Goal: Task Accomplishment & Management: Manage account settings

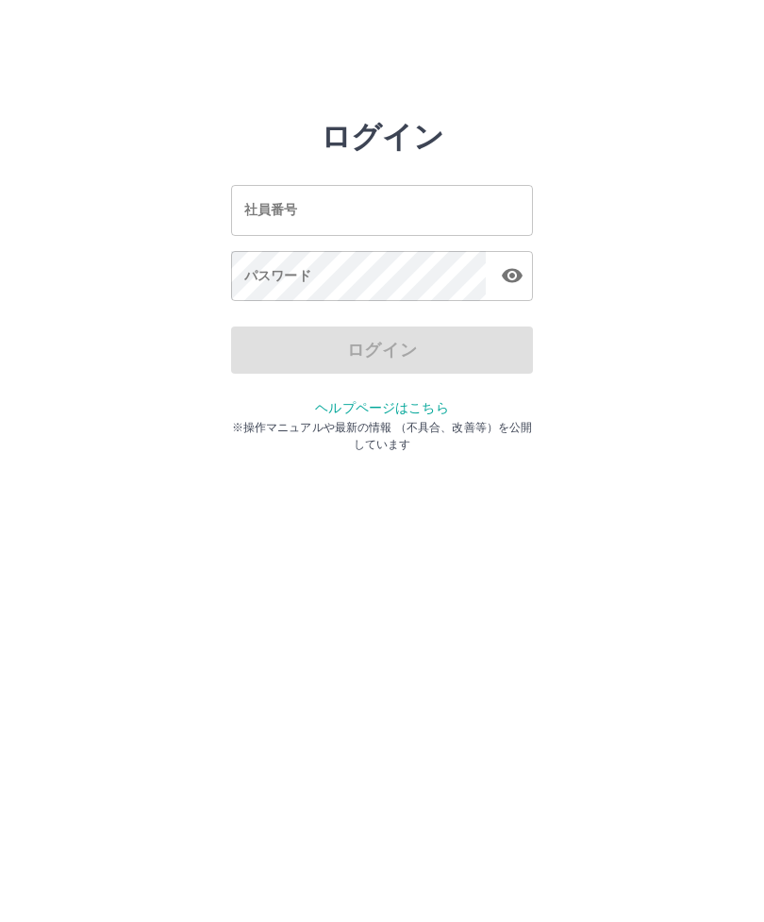
click at [307, 209] on input "社員番号" at bounding box center [382, 210] width 302 height 50
type input "*******"
click at [286, 267] on div "パスワード パスワード" at bounding box center [382, 277] width 302 height 53
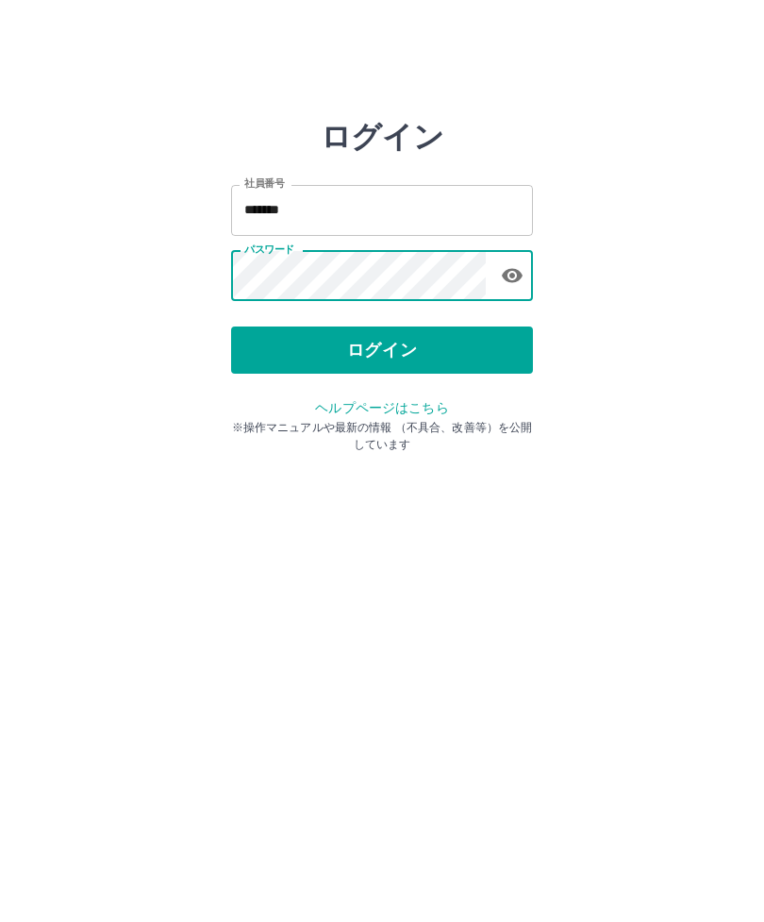
click at [383, 357] on button "ログイン" at bounding box center [382, 349] width 302 height 47
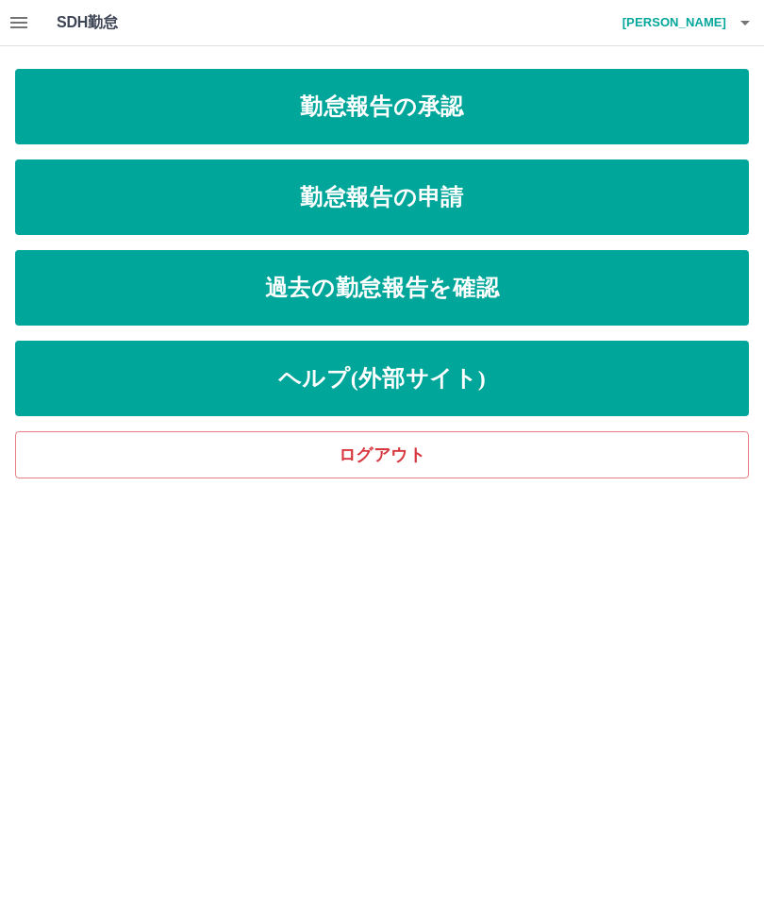
click at [485, 106] on link "勤怠報告の承認" at bounding box center [382, 106] width 734 height 75
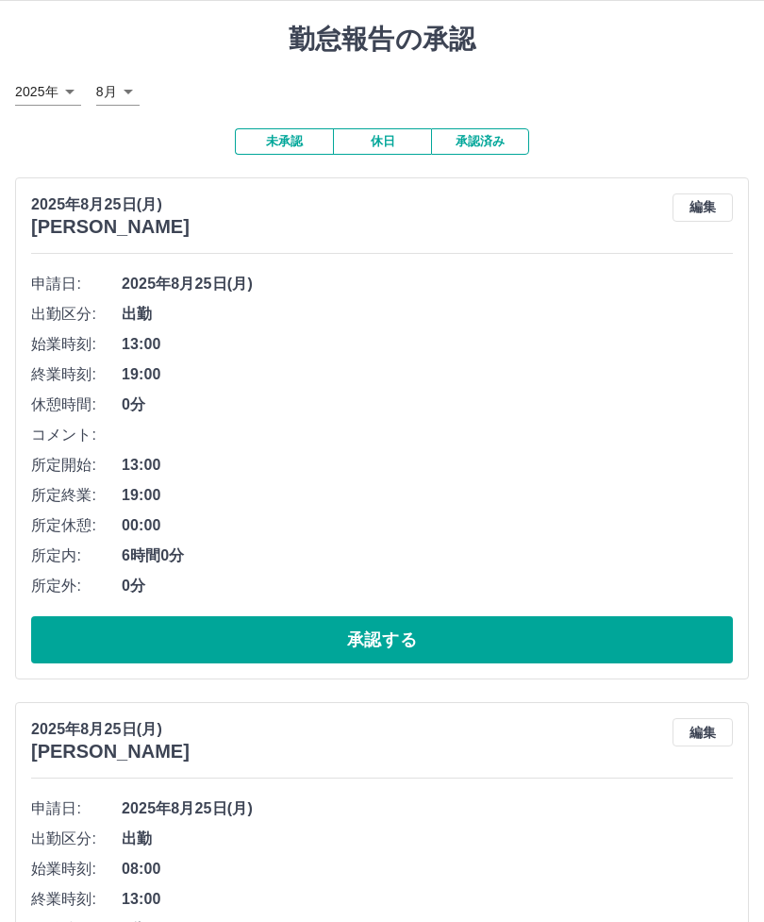
scroll to position [45, 0]
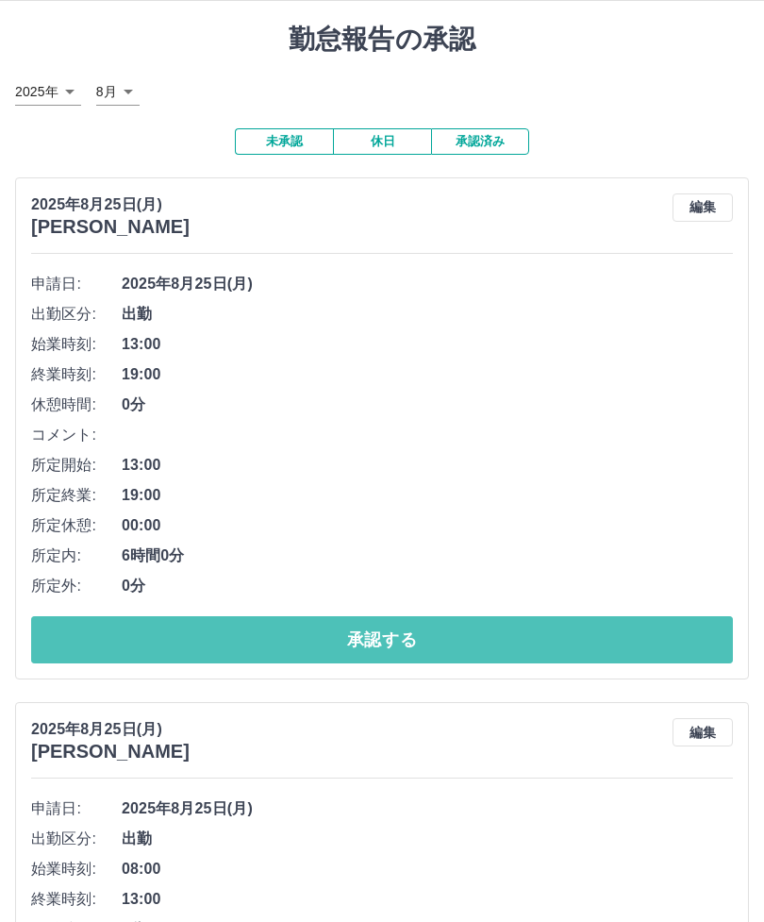
click at [388, 645] on button "承認する" at bounding box center [382, 639] width 702 height 47
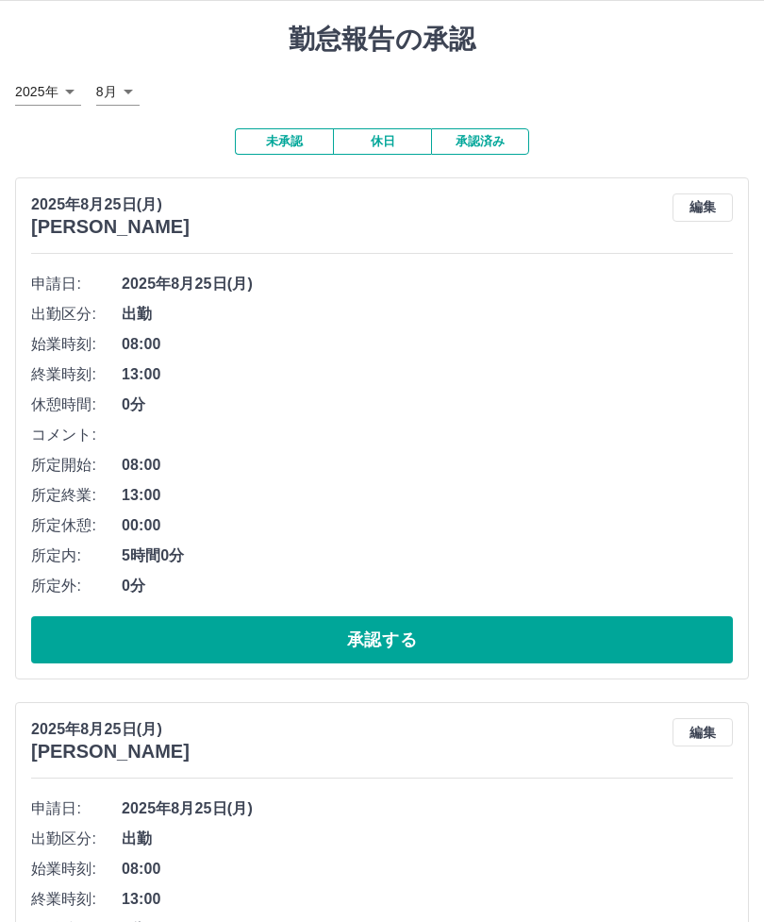
click at [374, 641] on button "承認する" at bounding box center [382, 639] width 702 height 47
click at [393, 640] on button "承認する" at bounding box center [382, 639] width 702 height 47
click at [383, 641] on button "承認する" at bounding box center [382, 639] width 702 height 47
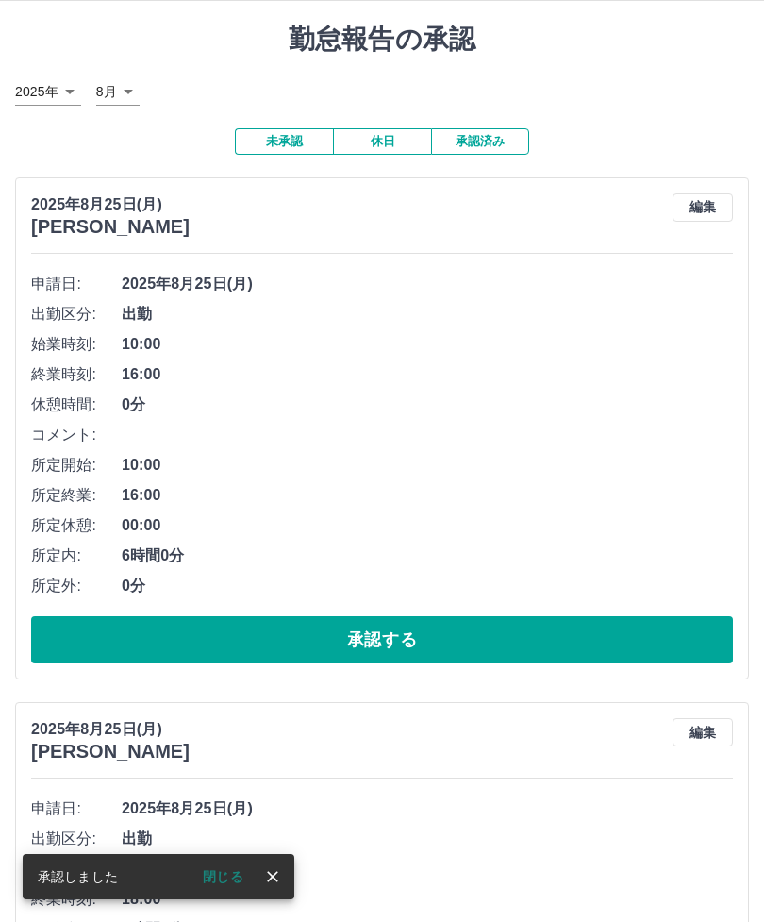
click at [394, 648] on button "承認する" at bounding box center [382, 639] width 702 height 47
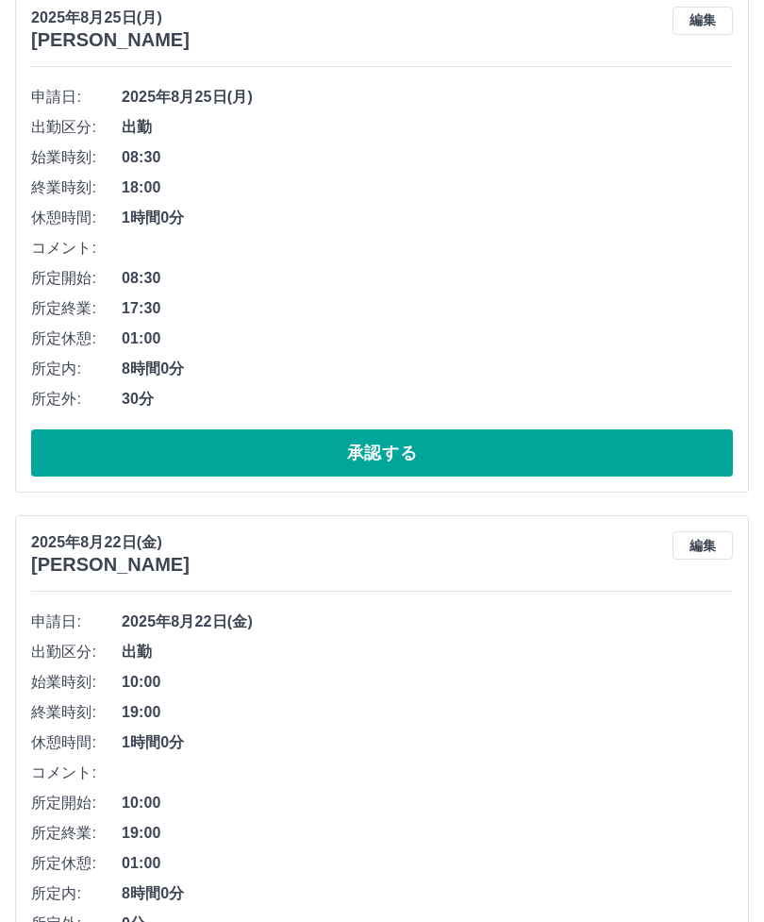
scroll to position [234, 0]
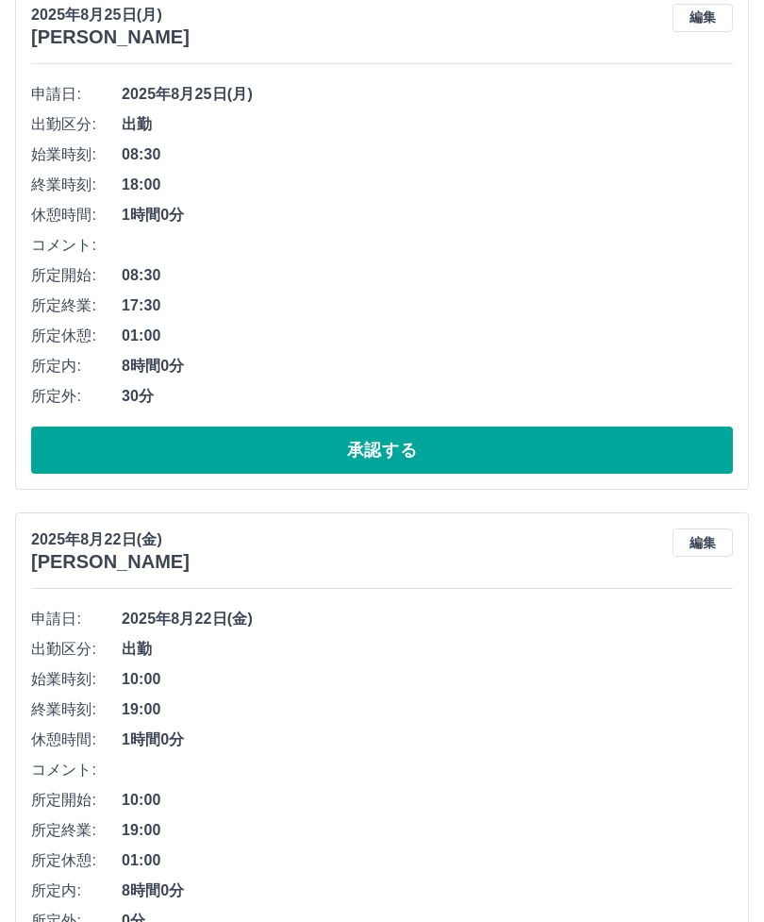
click at [394, 447] on button "承認する" at bounding box center [382, 450] width 702 height 47
click at [388, 451] on button "承認する" at bounding box center [382, 449] width 702 height 47
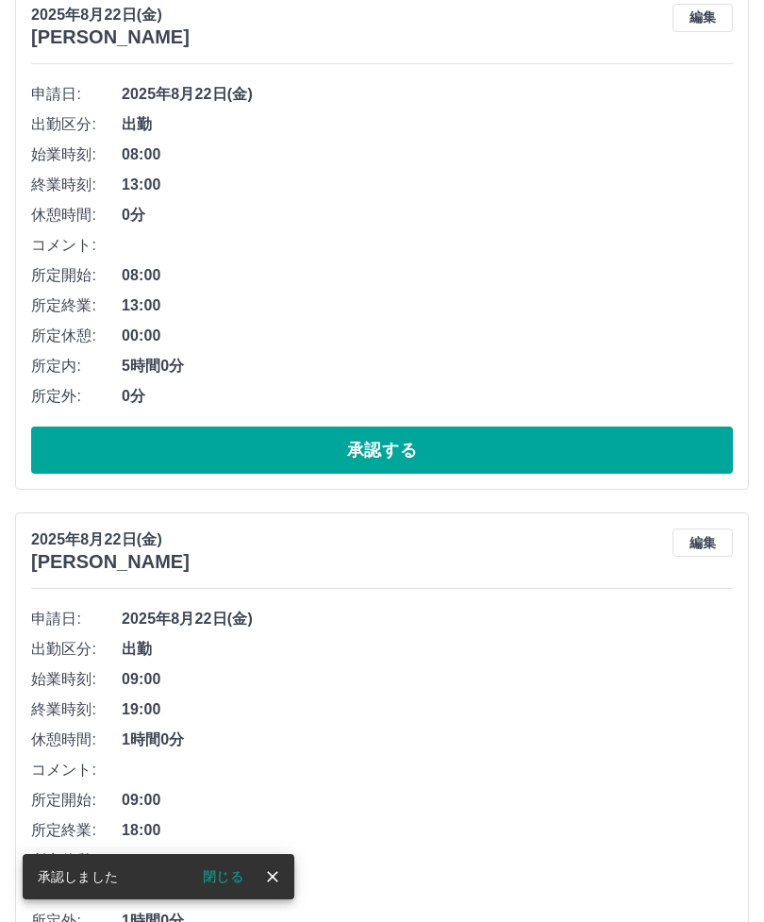
click at [354, 454] on button "承認する" at bounding box center [382, 449] width 702 height 47
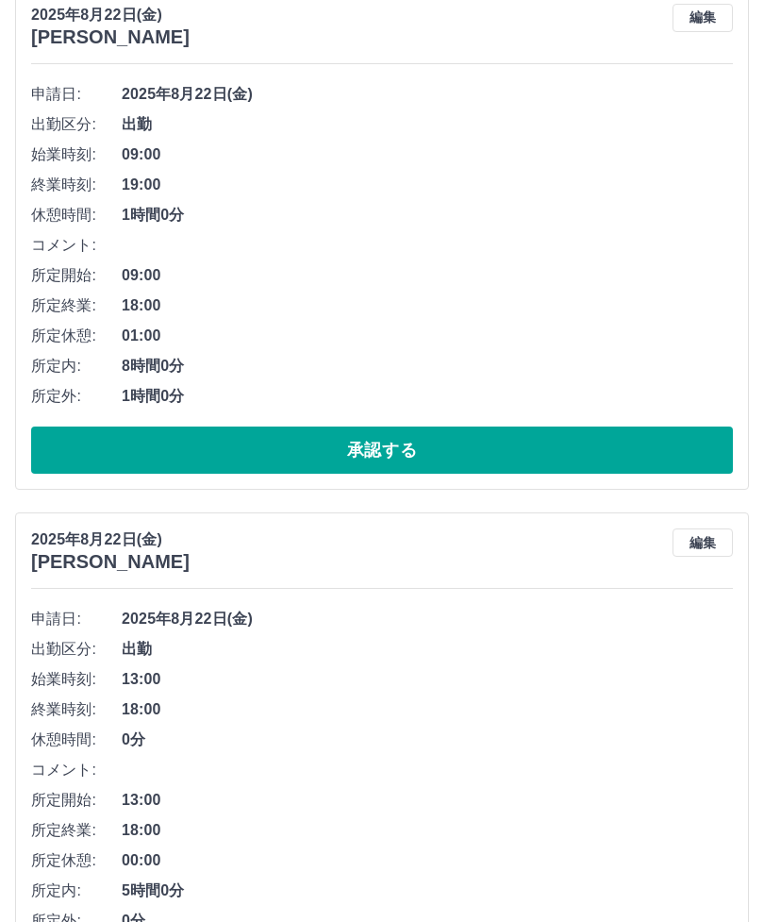
click at [393, 455] on button "承認する" at bounding box center [382, 449] width 702 height 47
click at [382, 455] on button "承認する" at bounding box center [382, 449] width 702 height 47
click at [386, 441] on button "承認する" at bounding box center [382, 449] width 702 height 47
click at [381, 453] on button "承認する" at bounding box center [382, 449] width 702 height 47
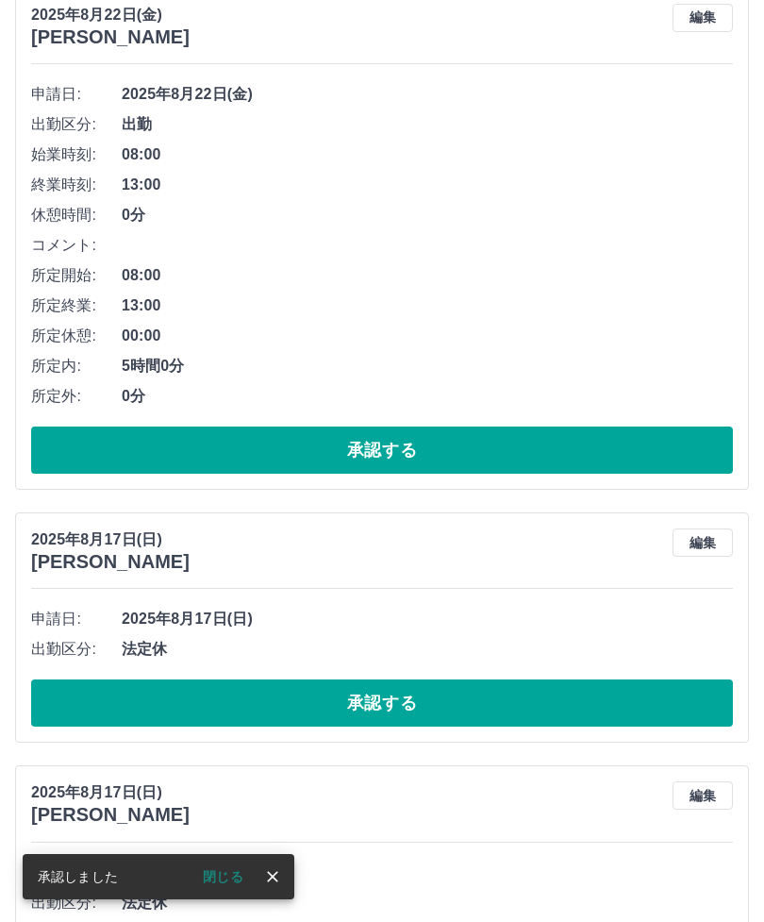
click at [371, 450] on button "承認する" at bounding box center [382, 449] width 702 height 47
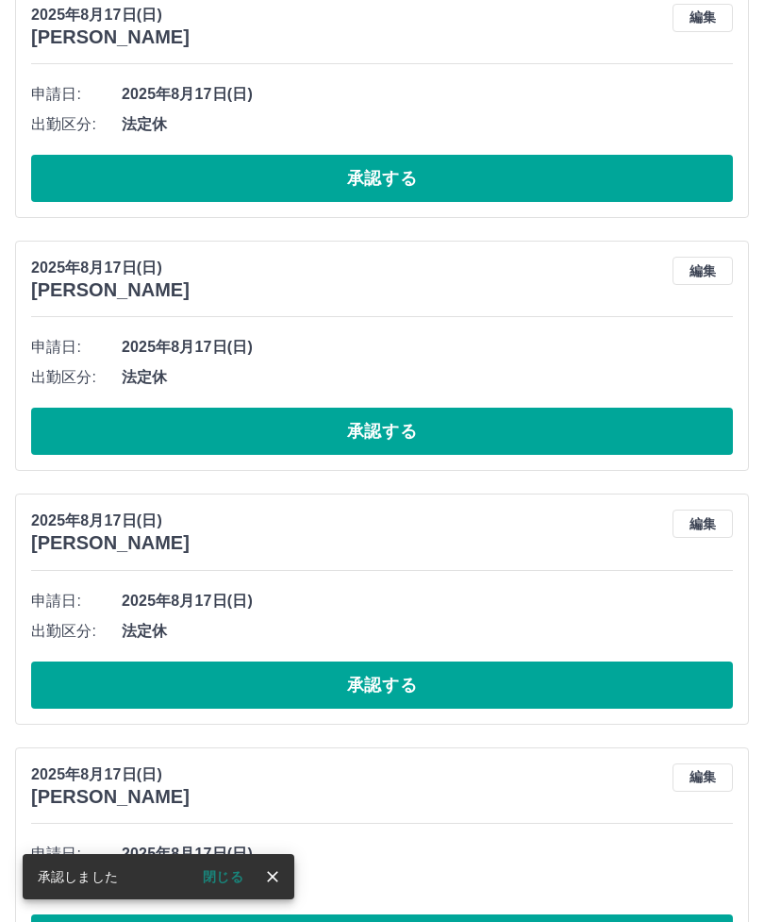
click at [375, 187] on button "承認する" at bounding box center [382, 178] width 702 height 47
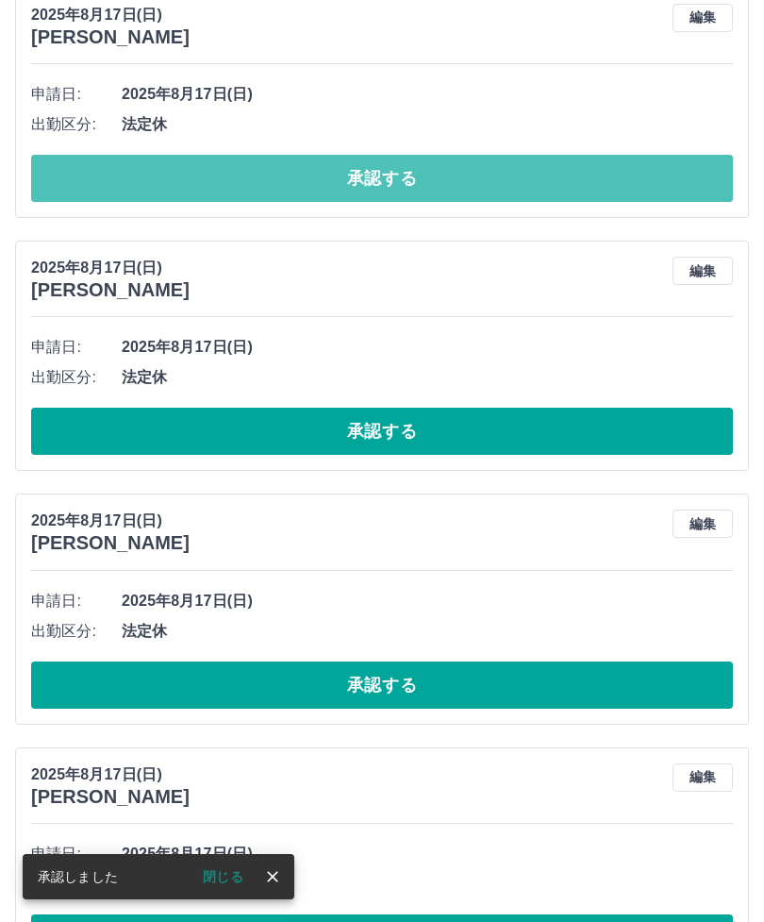
click at [387, 183] on button "承認する" at bounding box center [382, 178] width 702 height 47
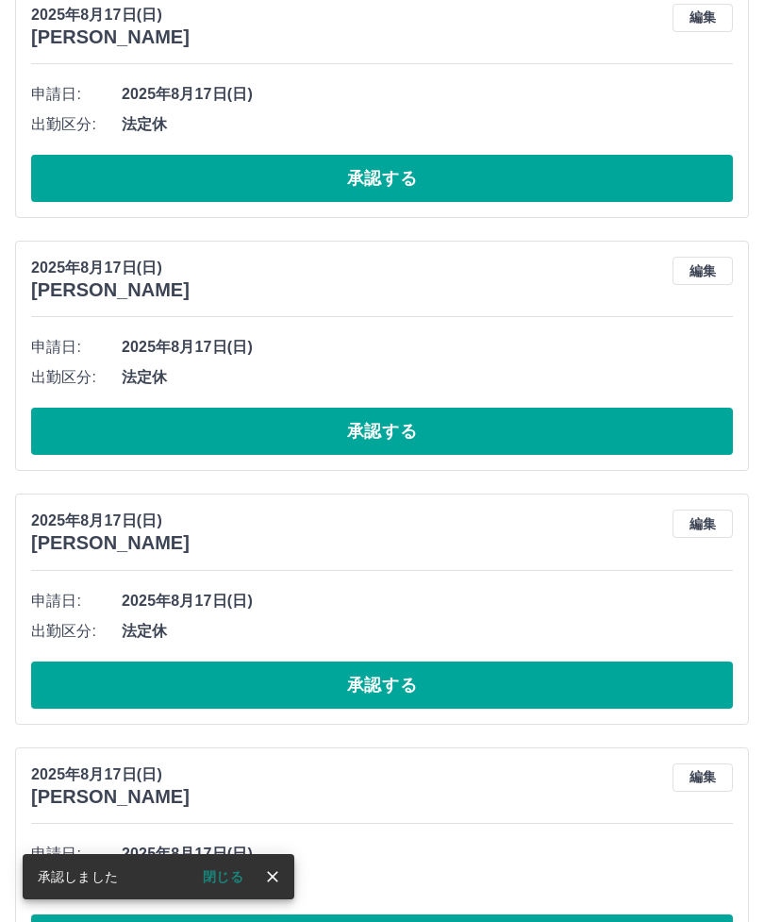
click at [371, 183] on button "承認する" at bounding box center [382, 178] width 702 height 47
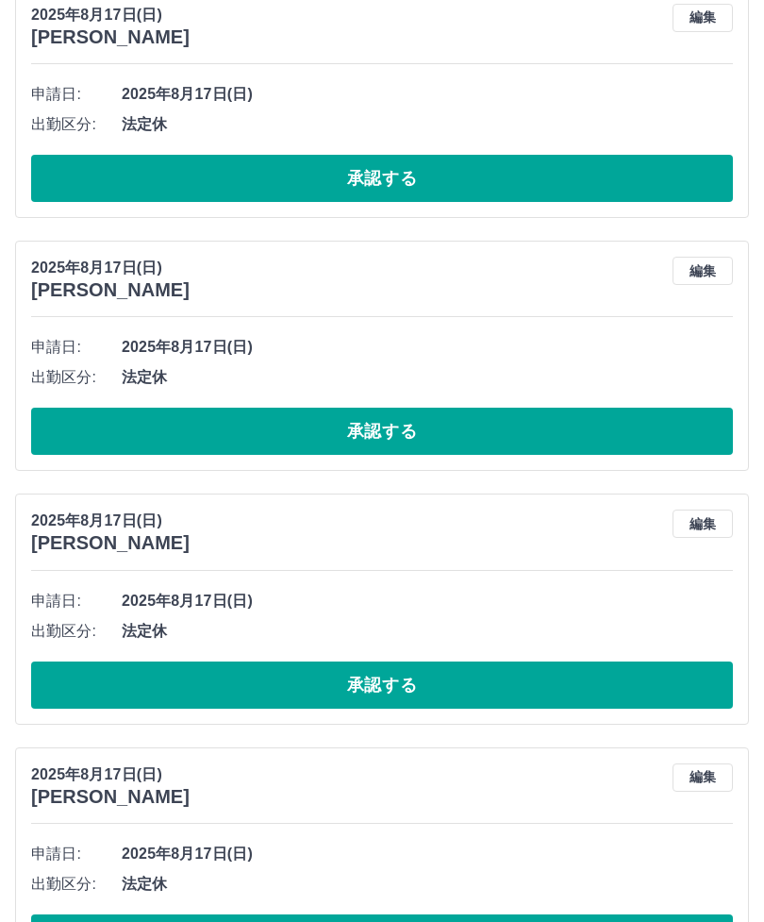
click at [382, 186] on button "承認する" at bounding box center [382, 178] width 702 height 47
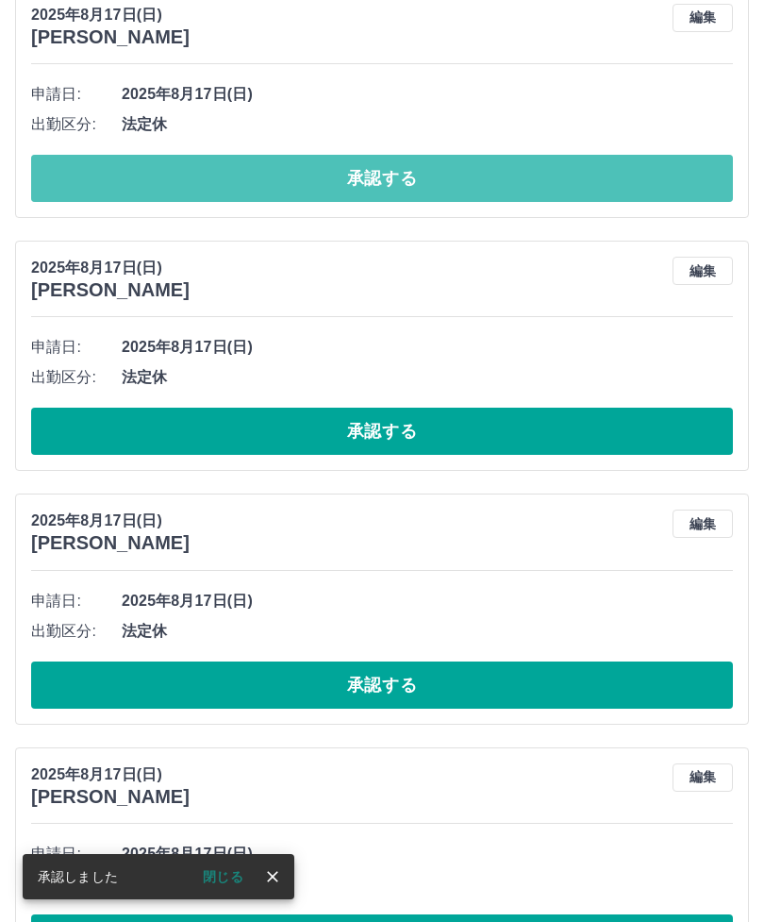
click at [396, 180] on button "承認する" at bounding box center [382, 178] width 702 height 47
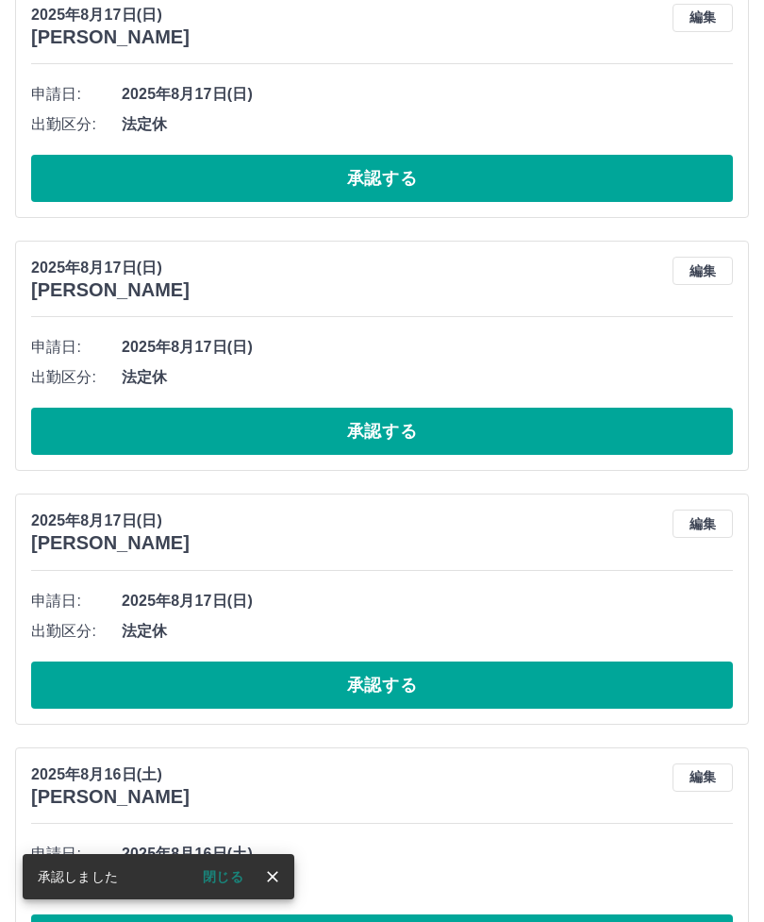
click at [388, 175] on button "承認する" at bounding box center [382, 178] width 702 height 47
click at [386, 184] on button "承認する" at bounding box center [382, 178] width 702 height 47
click at [375, 180] on button "承認する" at bounding box center [382, 178] width 702 height 47
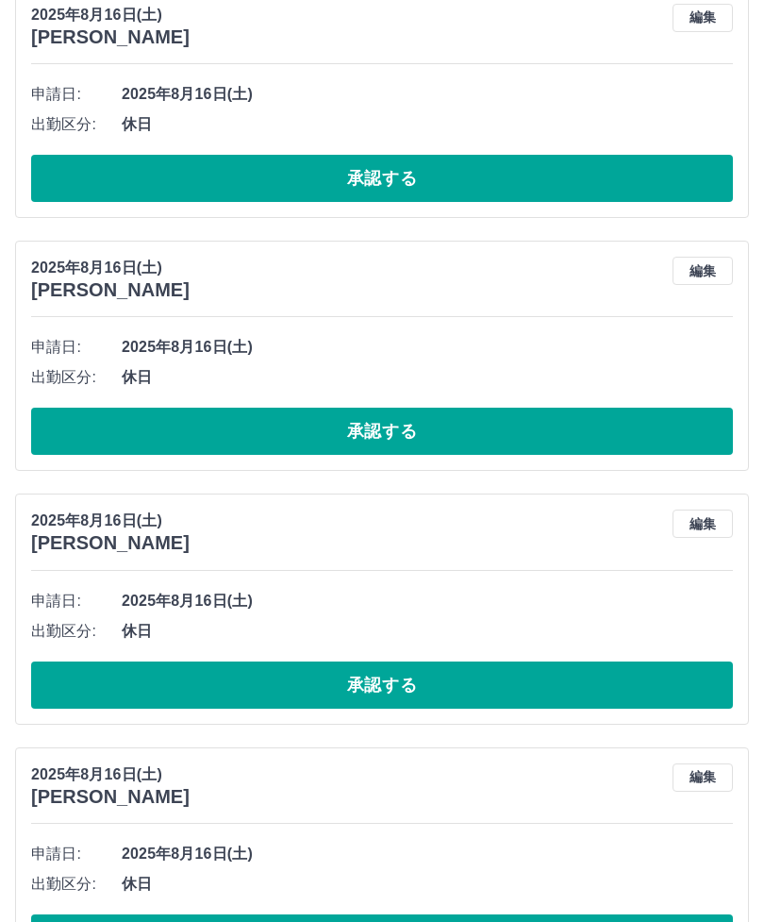
click at [389, 164] on button "承認する" at bounding box center [382, 178] width 702 height 47
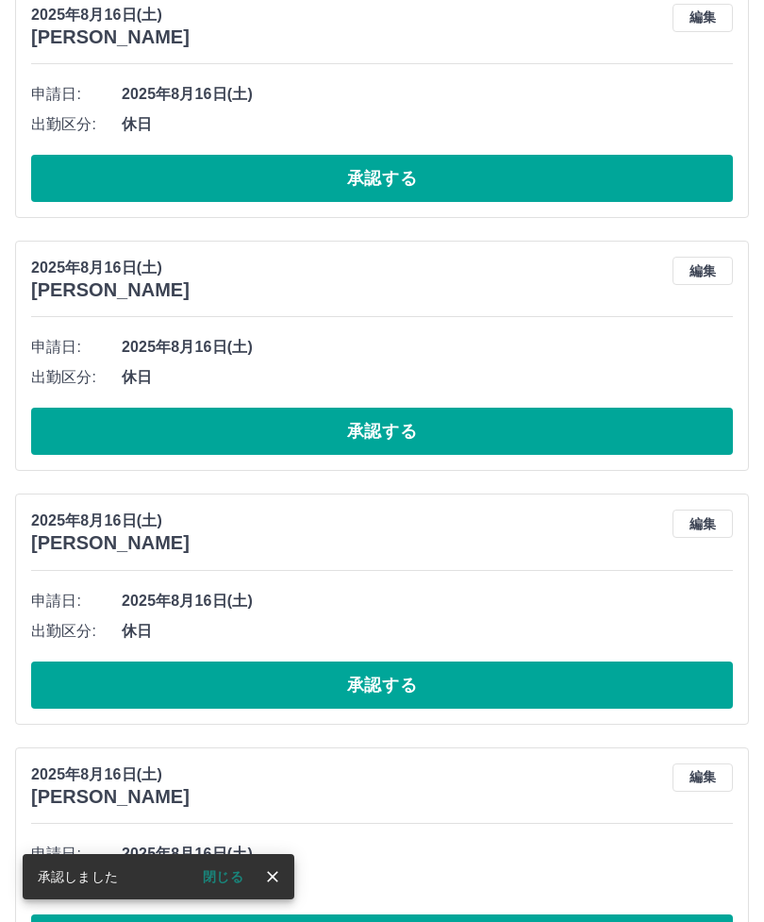
click at [396, 174] on button "承認する" at bounding box center [382, 178] width 702 height 47
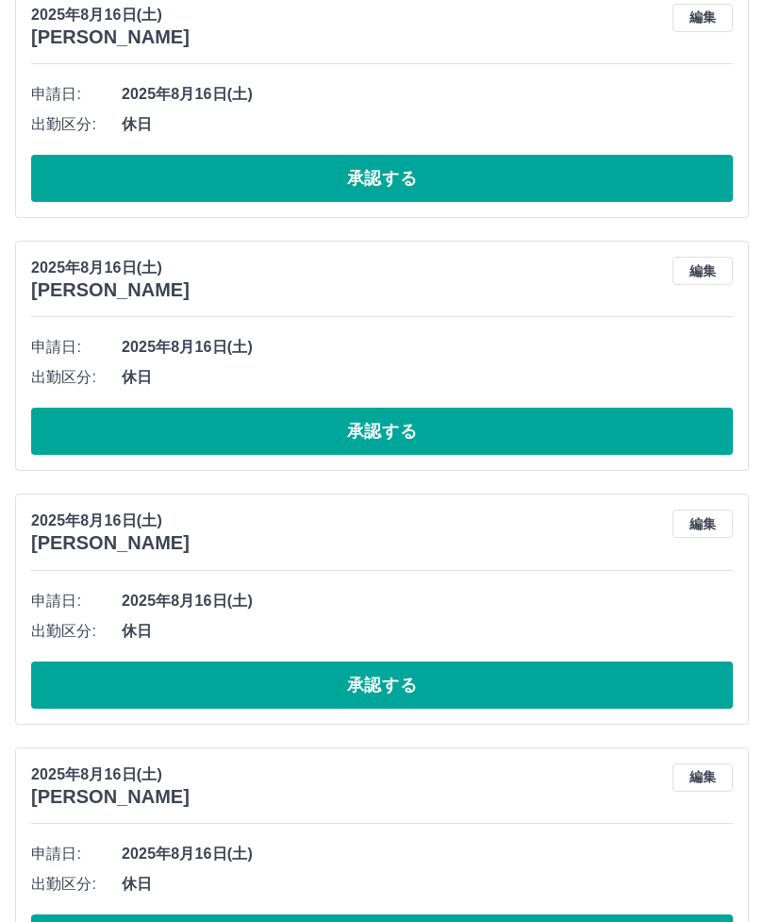
click at [387, 191] on button "承認する" at bounding box center [382, 178] width 702 height 47
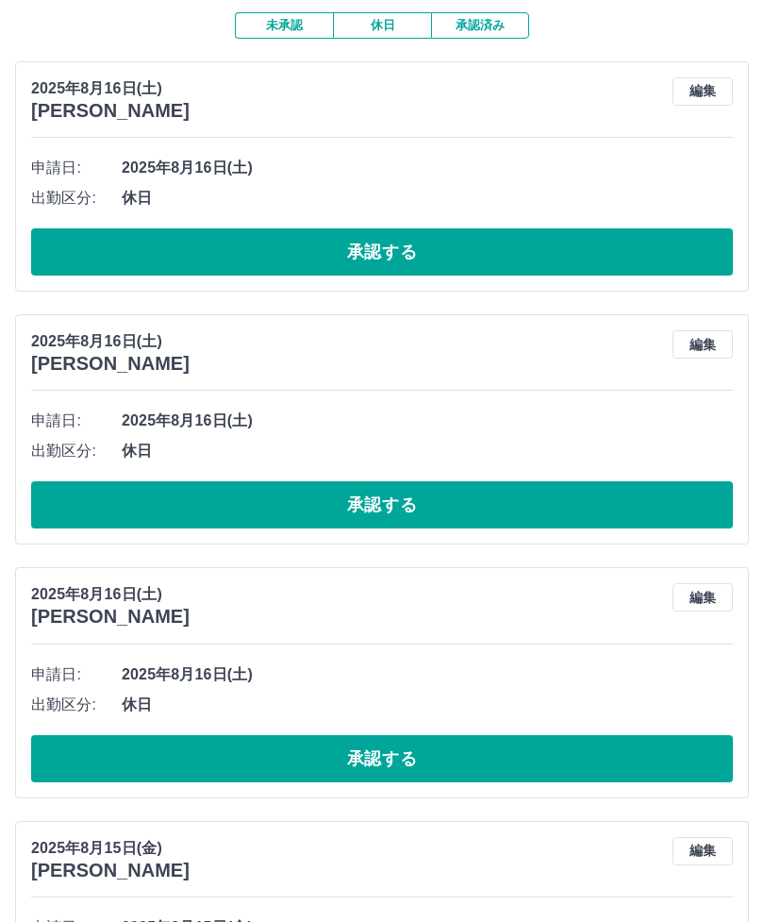
scroll to position [152, 0]
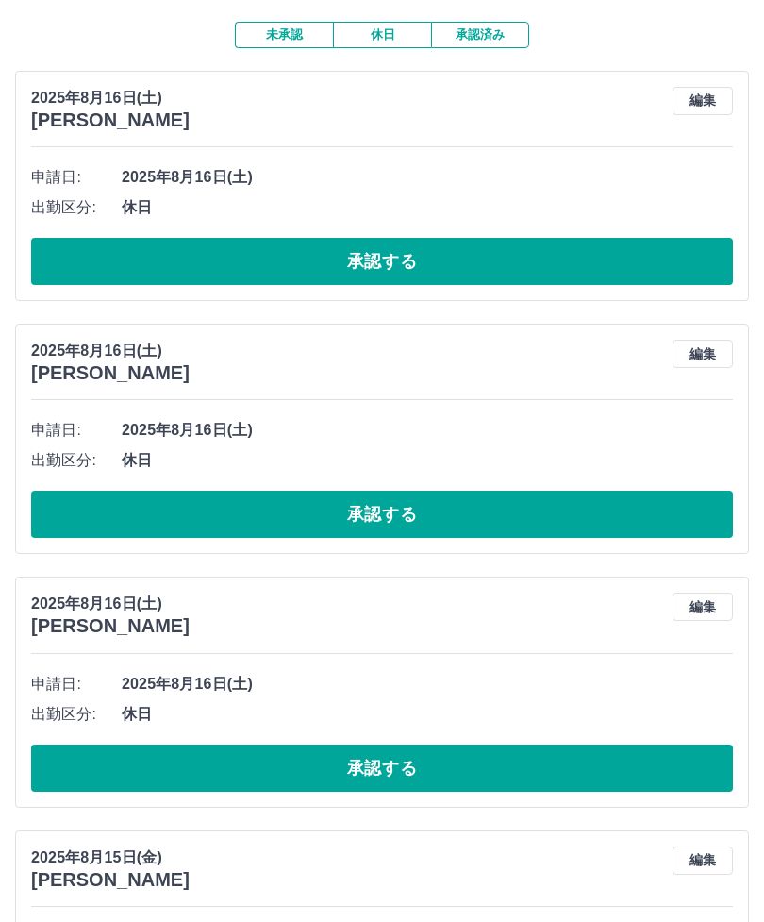
click at [329, 276] on button "承認する" at bounding box center [382, 261] width 702 height 47
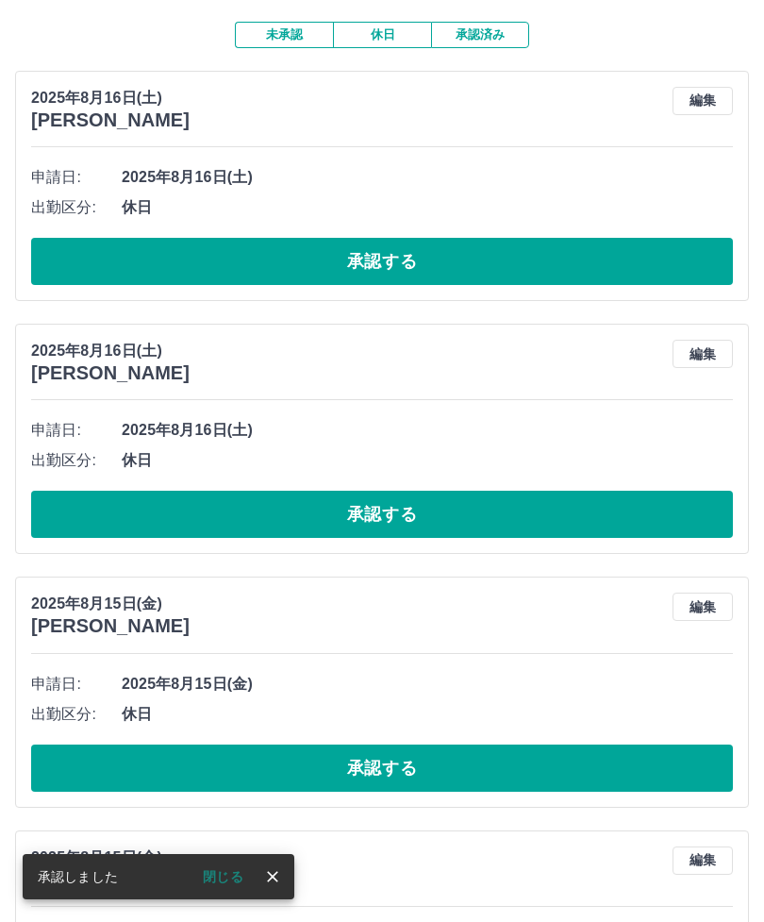
click at [375, 260] on button "承認する" at bounding box center [382, 261] width 702 height 47
click at [380, 258] on button "承認する" at bounding box center [382, 261] width 702 height 47
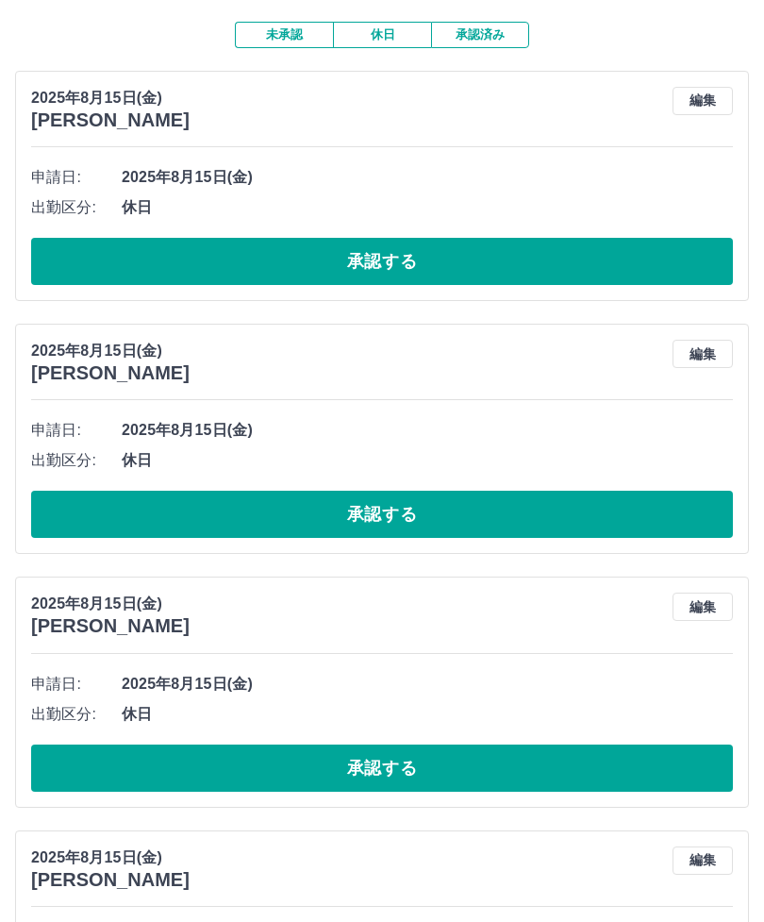
click at [392, 265] on button "承認する" at bounding box center [382, 261] width 702 height 47
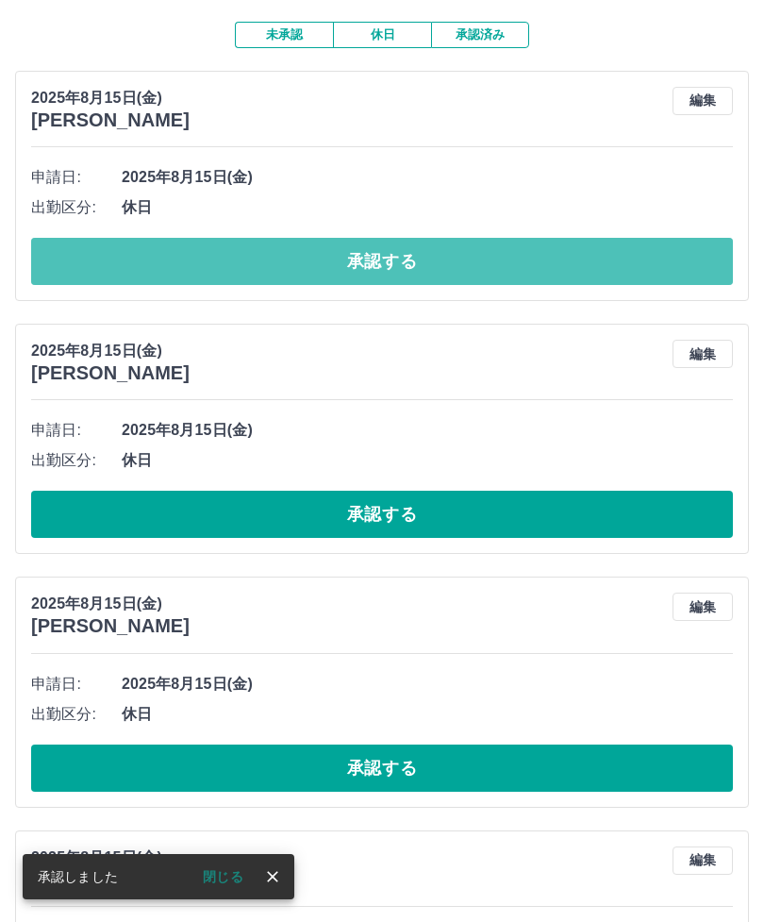
click at [391, 252] on button "承認する" at bounding box center [382, 261] width 702 height 47
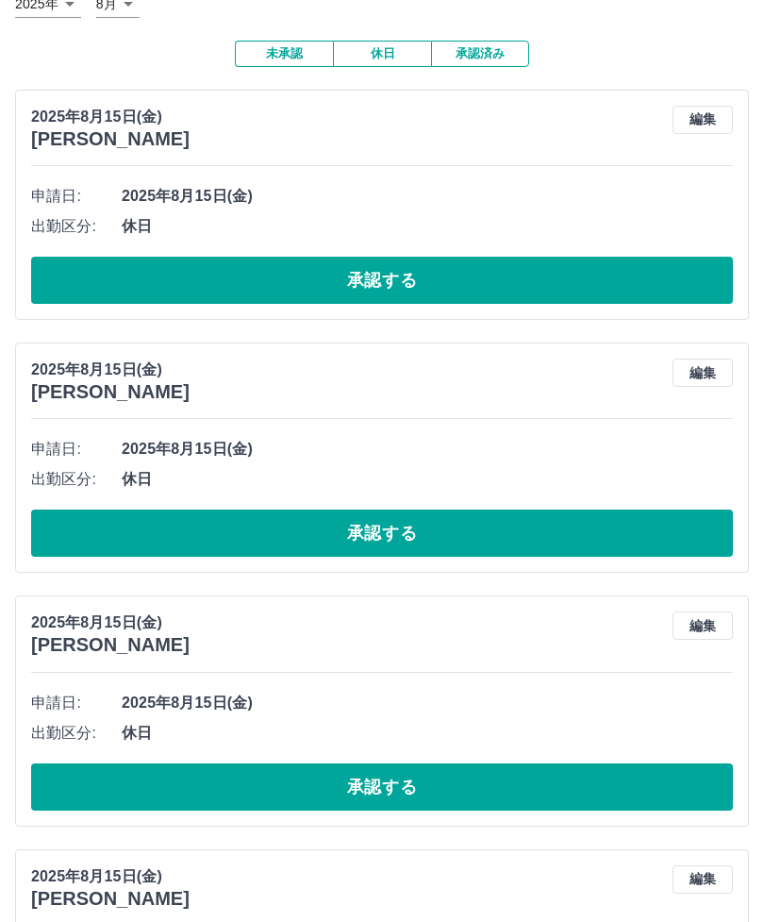
scroll to position [133, 0]
click at [364, 279] on button "承認する" at bounding box center [382, 280] width 702 height 47
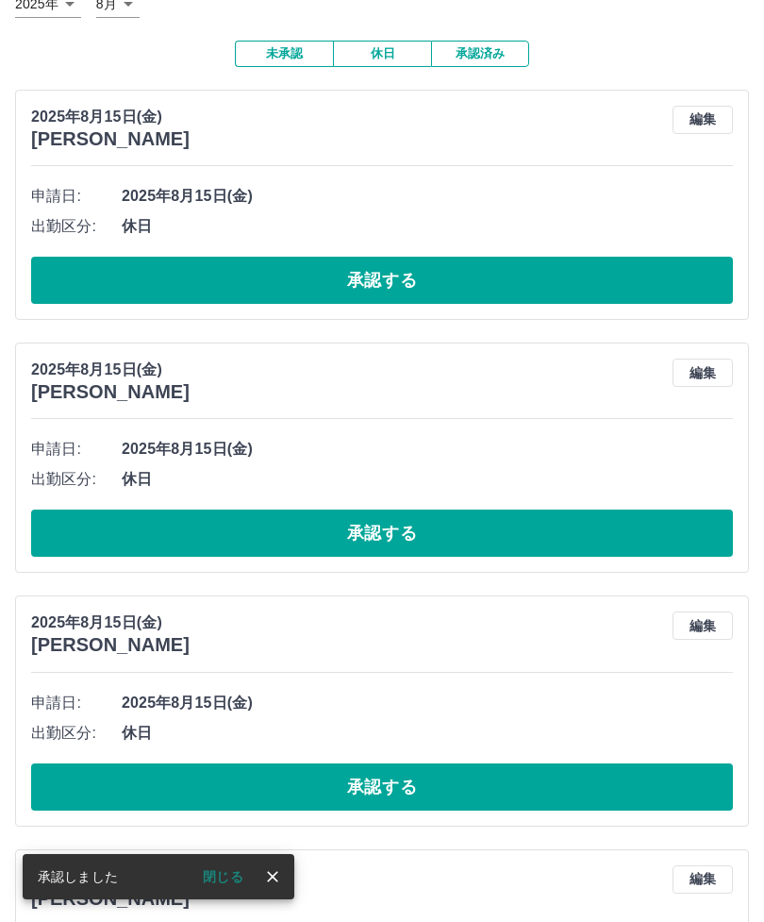
click at [375, 292] on button "承認する" at bounding box center [382, 280] width 702 height 47
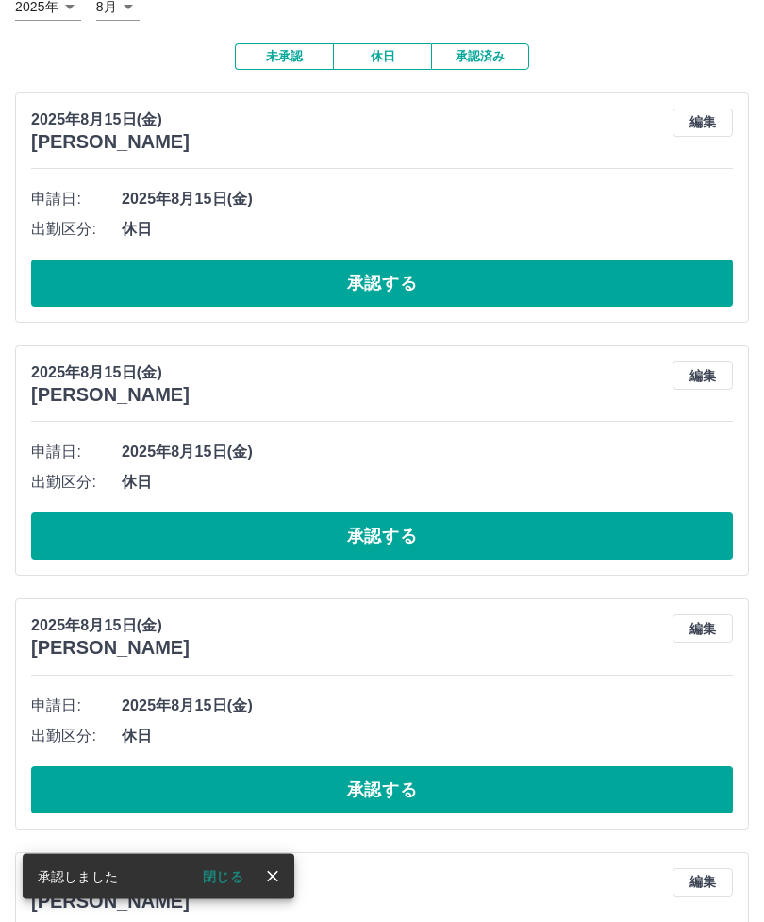
click at [398, 283] on button "承認する" at bounding box center [382, 283] width 702 height 47
click at [348, 289] on button "承認する" at bounding box center [382, 282] width 702 height 47
click at [366, 284] on button "承認する" at bounding box center [382, 282] width 702 height 47
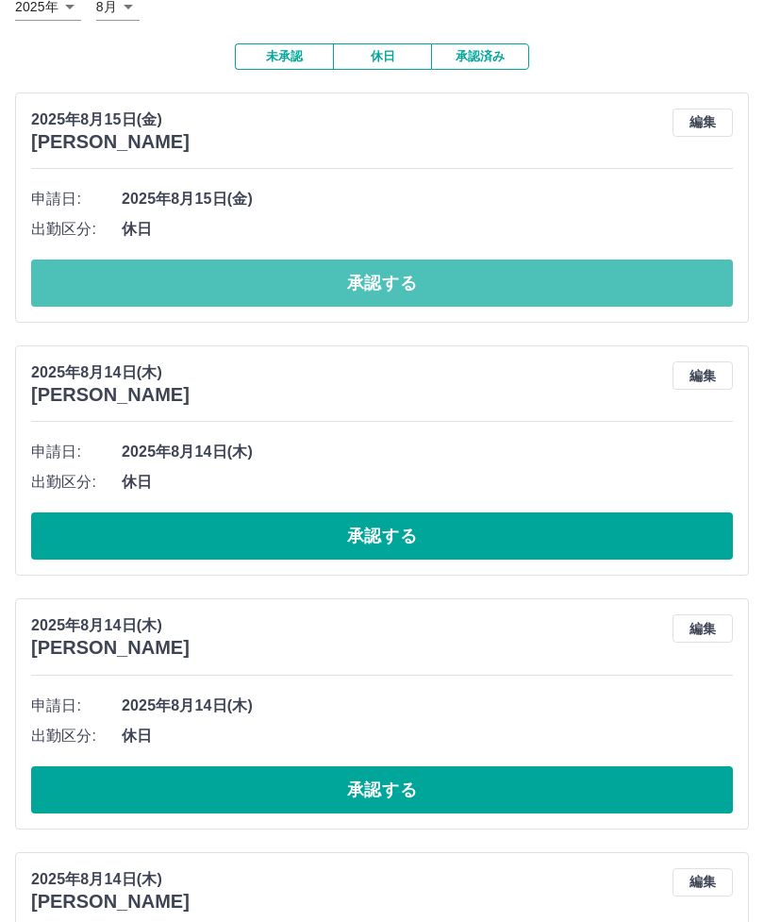
click at [373, 284] on button "承認する" at bounding box center [382, 282] width 702 height 47
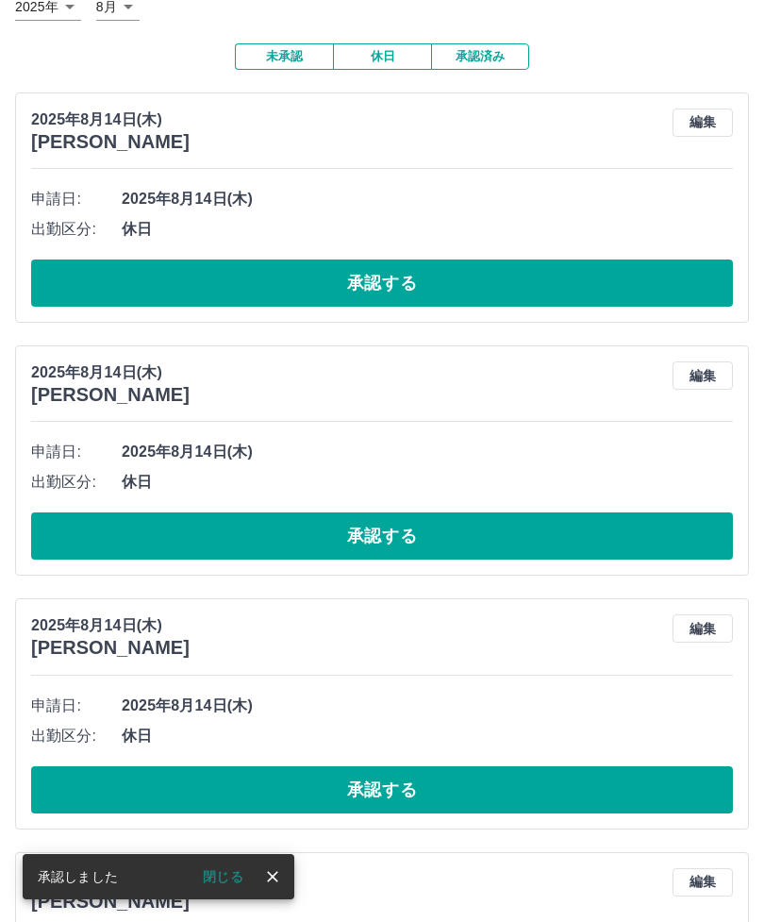
click at [358, 292] on button "承認する" at bounding box center [382, 282] width 702 height 47
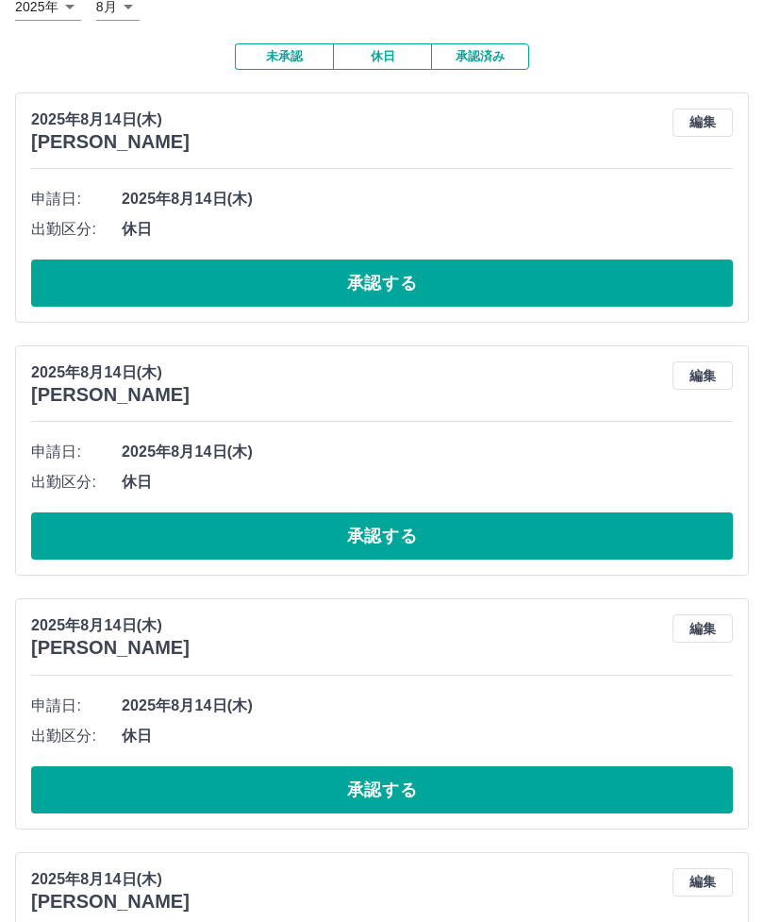
click at [374, 276] on button "承認する" at bounding box center [382, 282] width 702 height 47
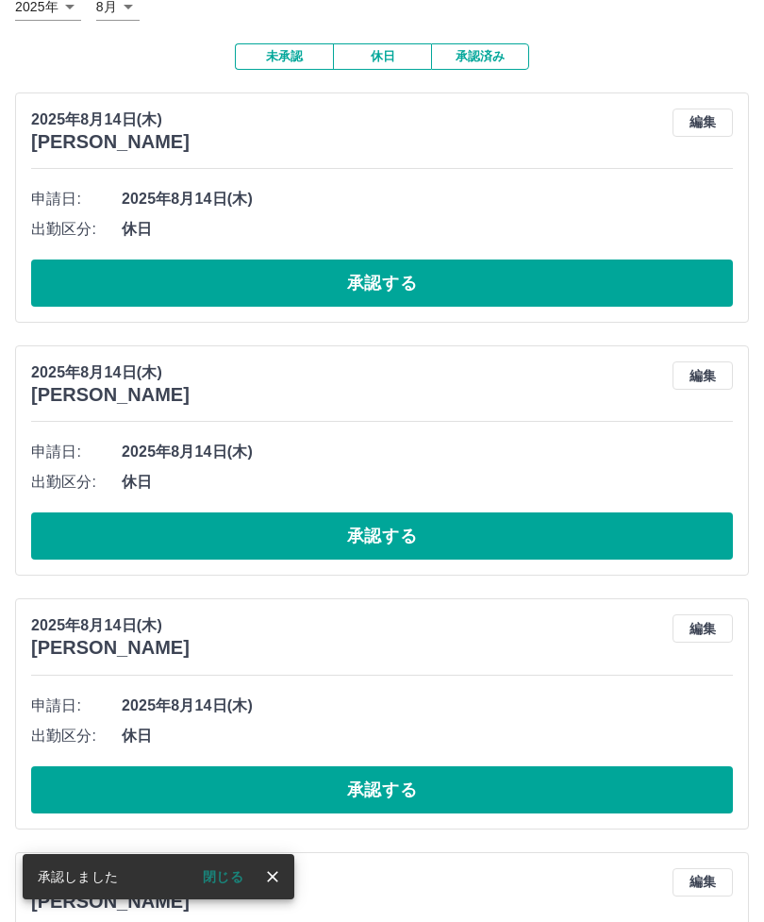
click at [360, 281] on button "承認する" at bounding box center [382, 282] width 702 height 47
click at [369, 290] on button "承認する" at bounding box center [382, 282] width 702 height 47
click at [374, 293] on button "承認する" at bounding box center [382, 282] width 702 height 47
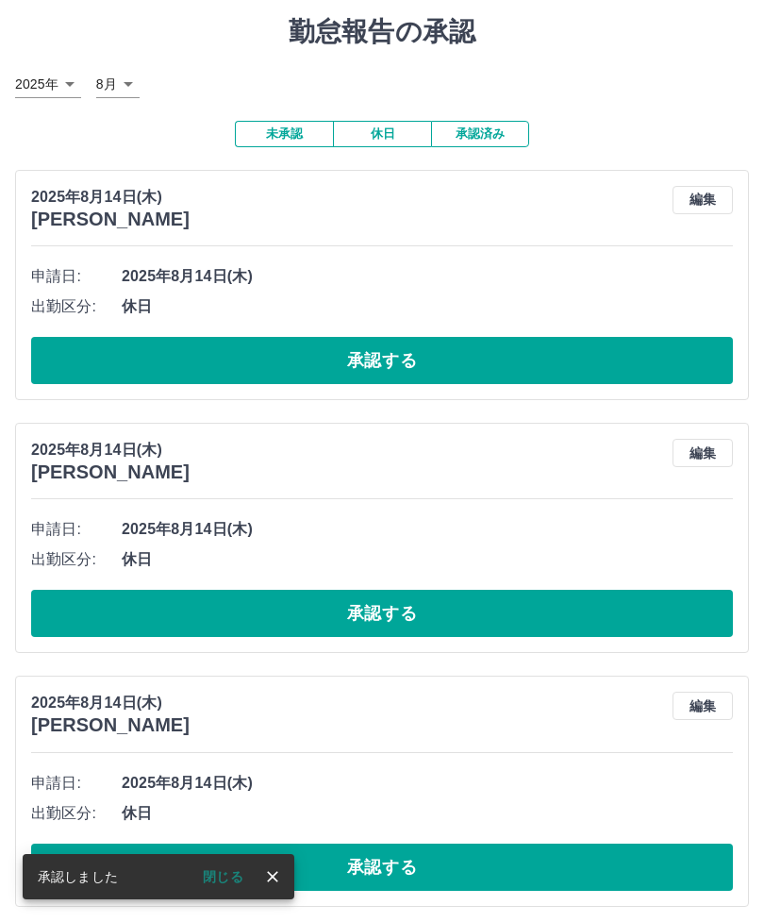
scroll to position [57, 0]
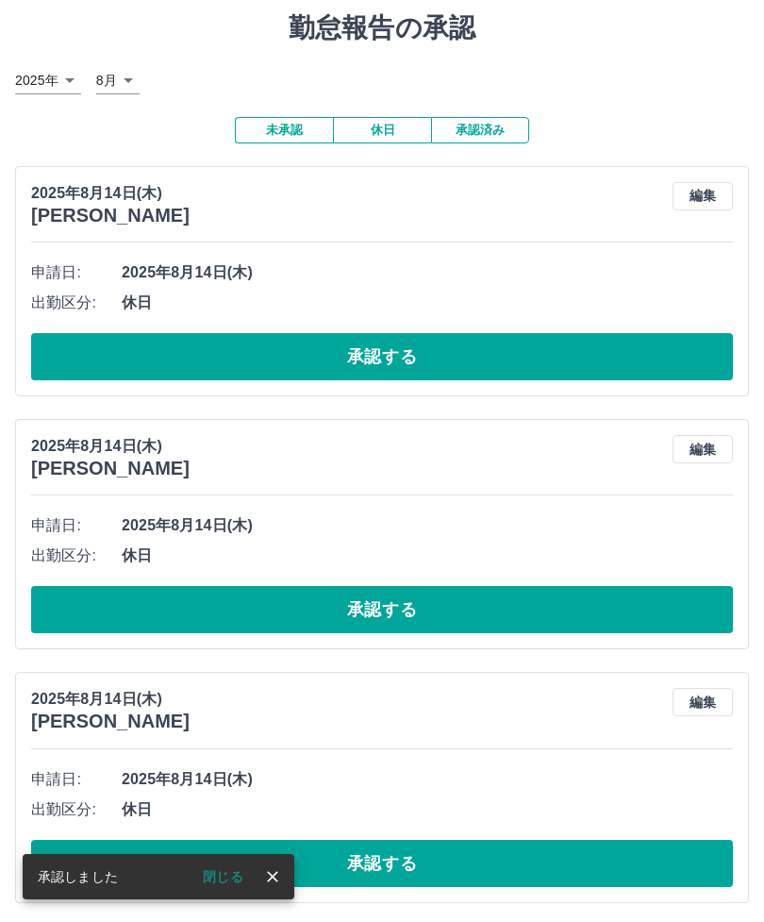
click at [383, 362] on button "承認する" at bounding box center [382, 356] width 702 height 47
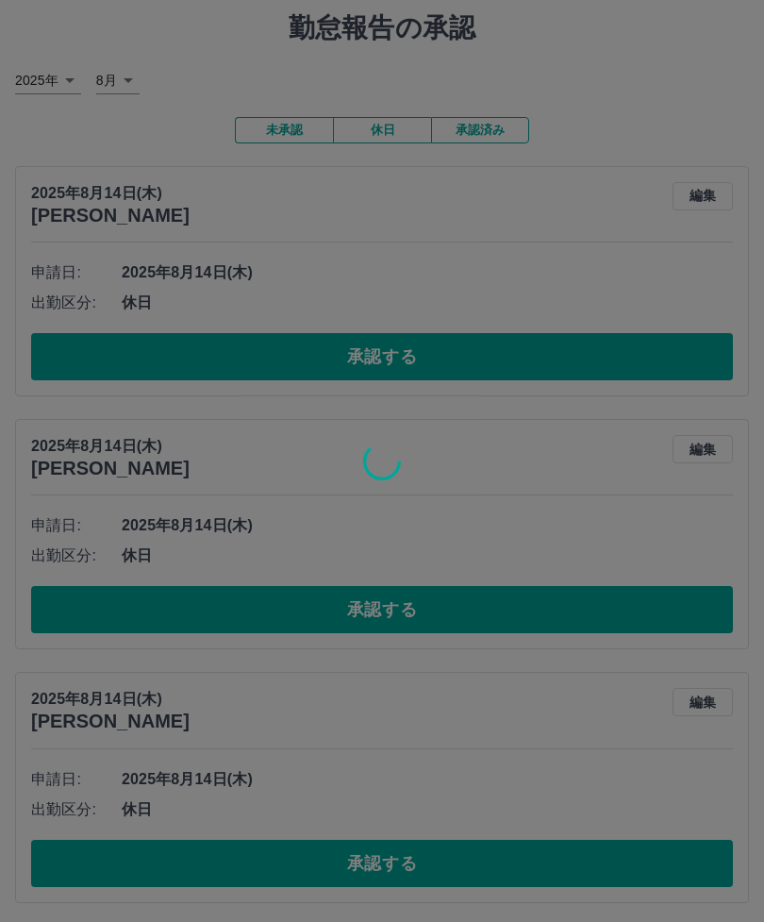
scroll to position [0, 0]
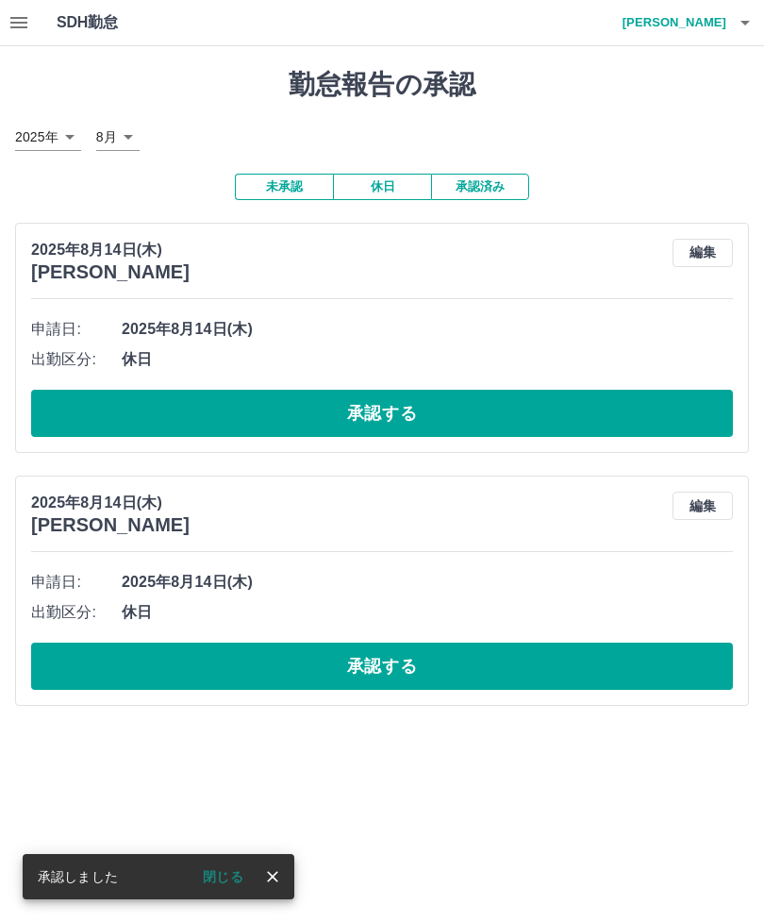
click at [377, 422] on button "承認する" at bounding box center [382, 413] width 702 height 47
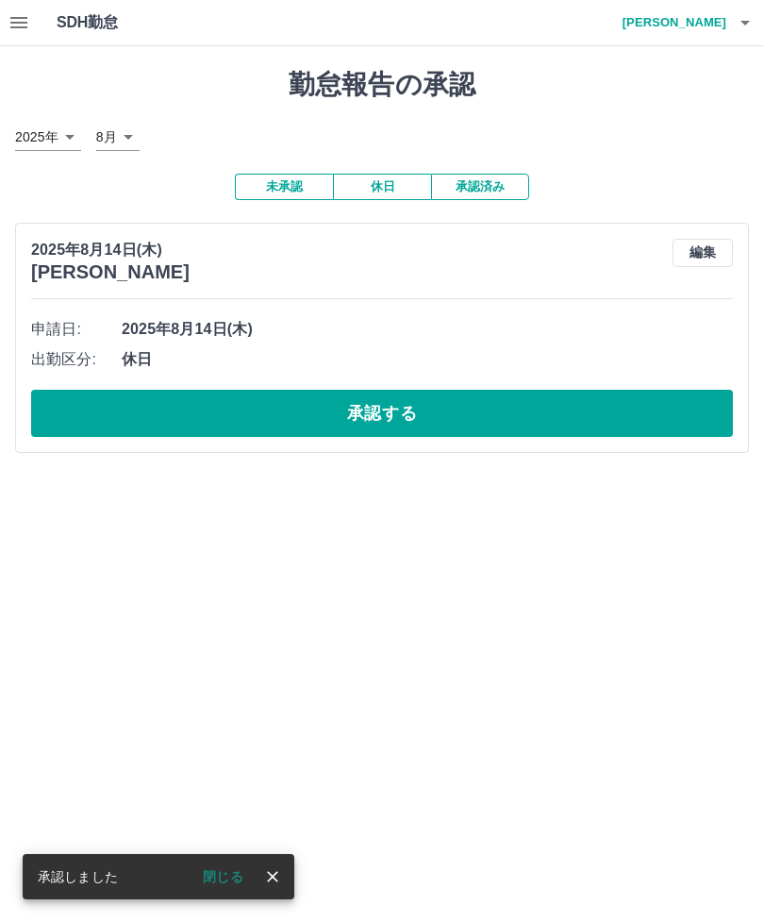
click at [394, 422] on button "承認する" at bounding box center [382, 413] width 702 height 47
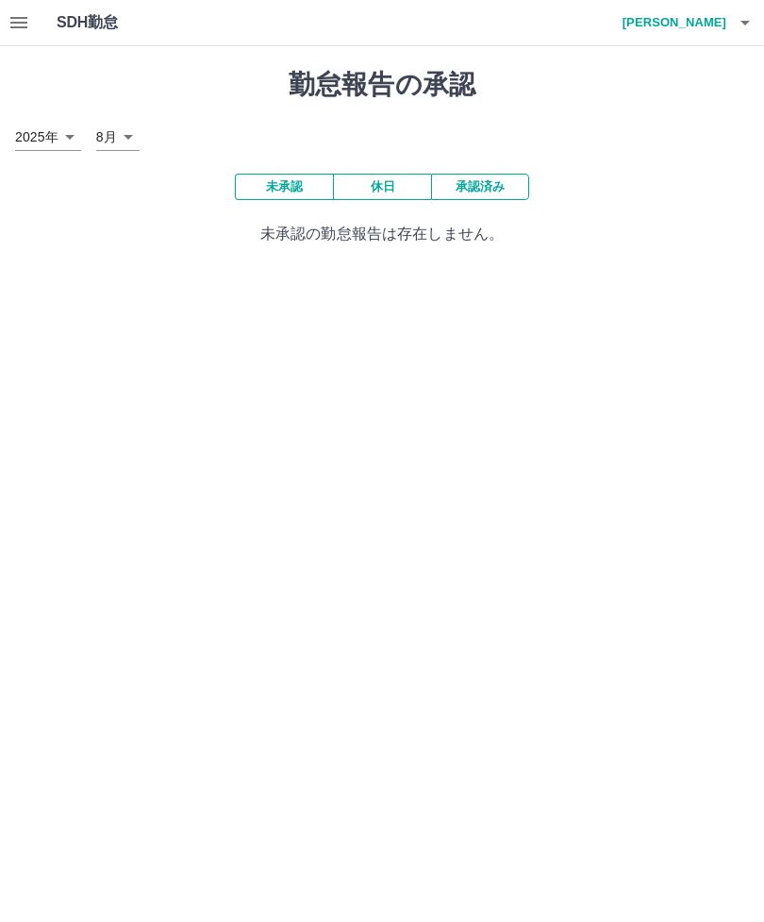
click at [715, 23] on h4 "[PERSON_NAME]" at bounding box center [669, 22] width 113 height 45
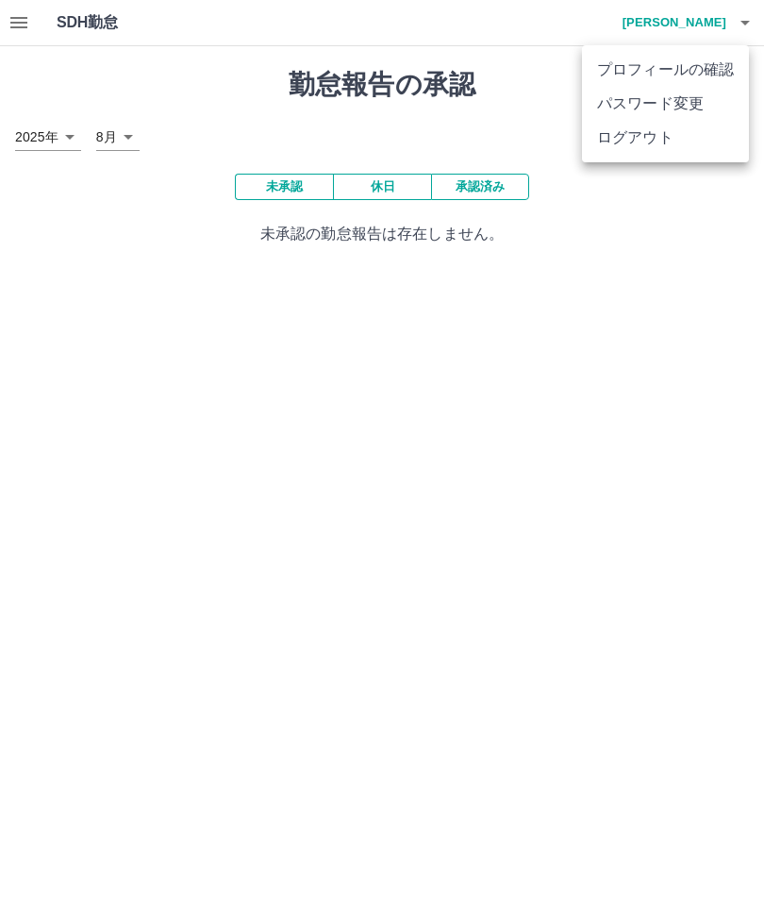
click at [631, 152] on li "ログアウト" at bounding box center [665, 138] width 167 height 34
